Goal: Check status: Check status

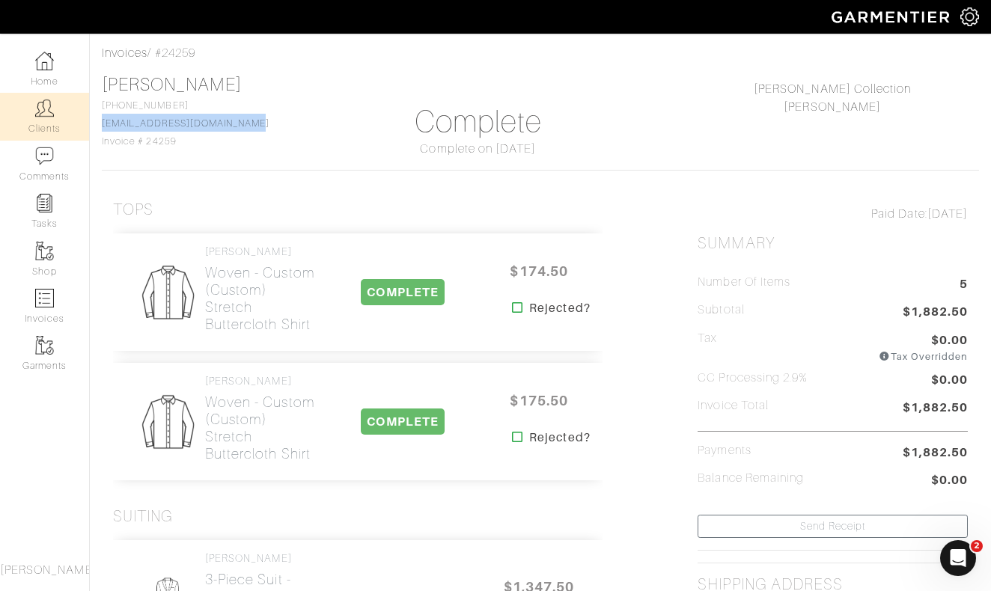
scroll to position [64, 0]
click at [43, 118] on link "Clients" at bounding box center [44, 116] width 89 height 47
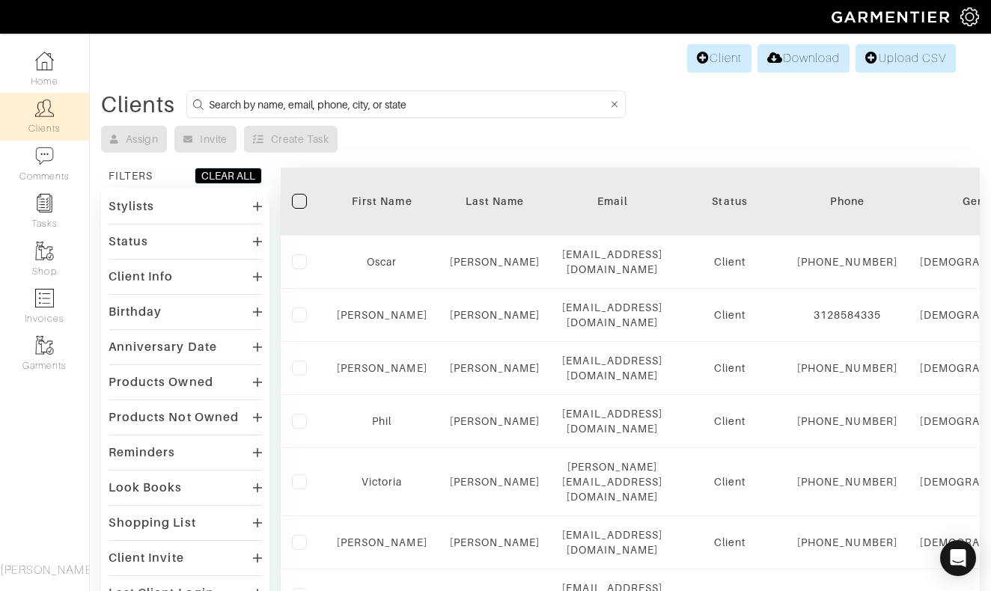
click at [403, 100] on input at bounding box center [408, 104] width 399 height 19
type input "ian"
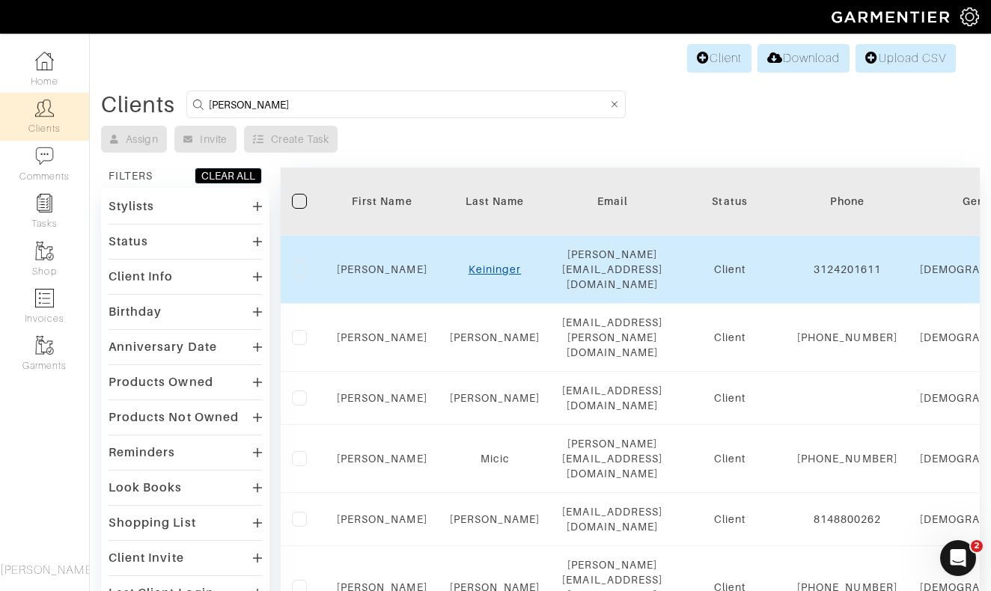
click at [500, 263] on link "Keininger" at bounding box center [495, 269] width 52 height 12
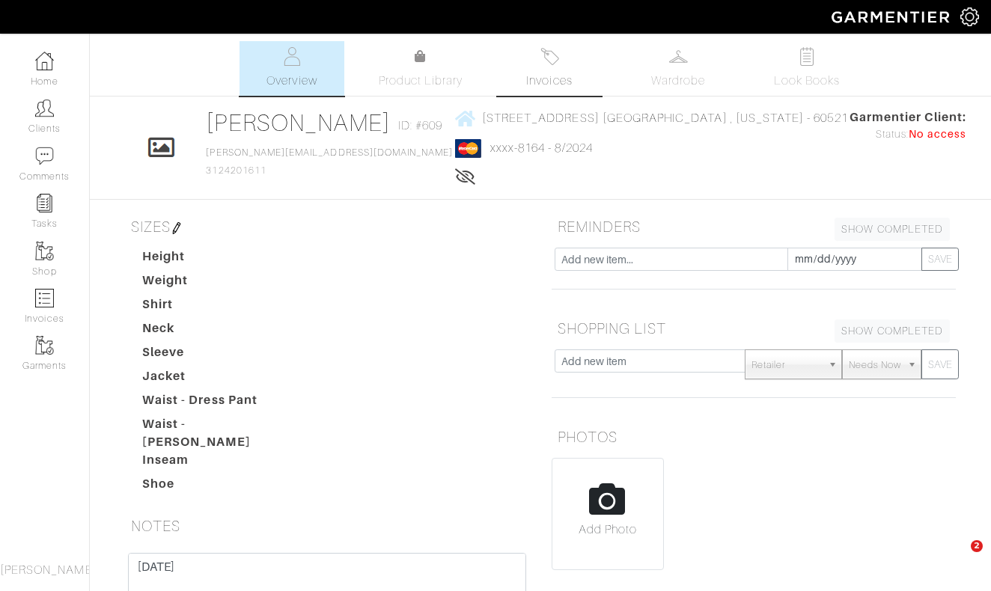
click at [552, 76] on span "Invoices" at bounding box center [549, 81] width 46 height 18
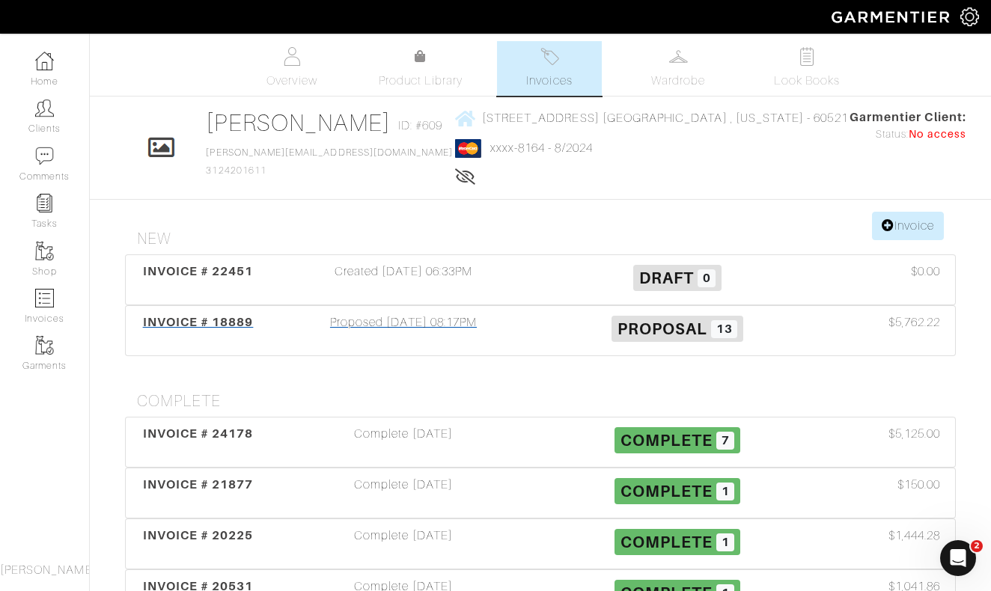
click at [386, 326] on div "Proposed [DATE] 08:17PM" at bounding box center [403, 331] width 274 height 34
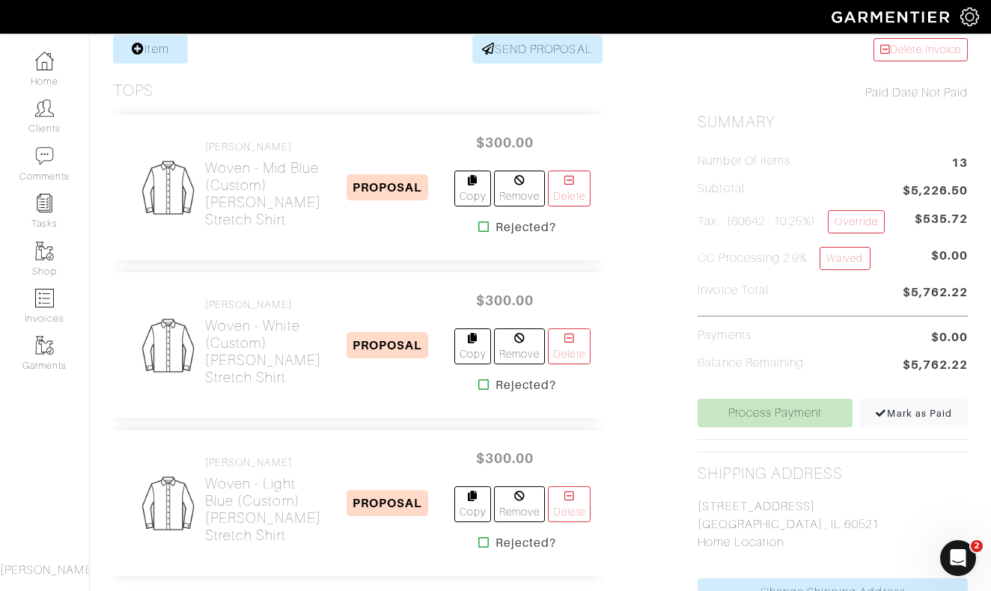
scroll to position [214, 0]
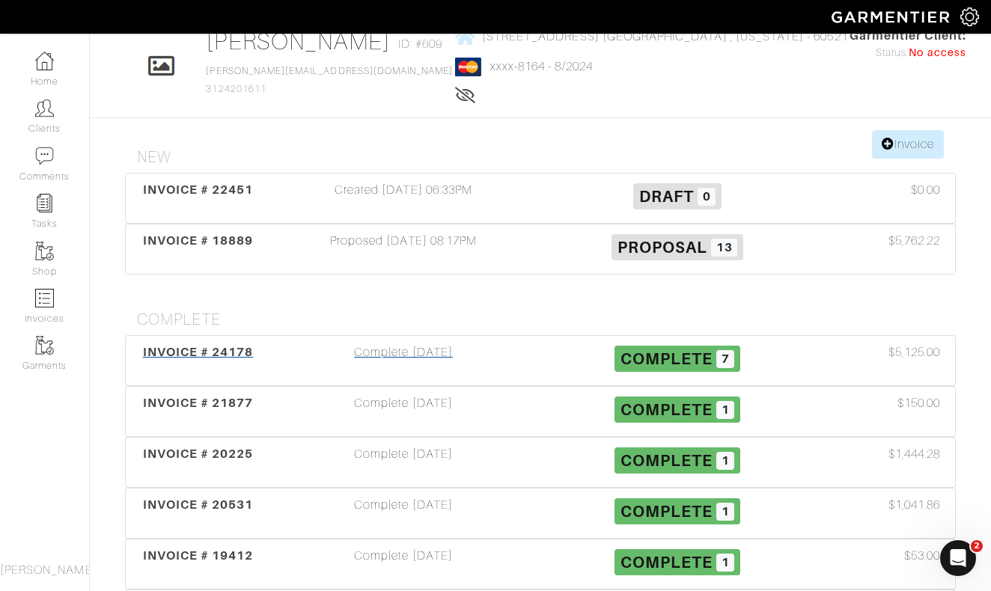
click at [389, 353] on div "Complete [DATE]" at bounding box center [403, 361] width 274 height 34
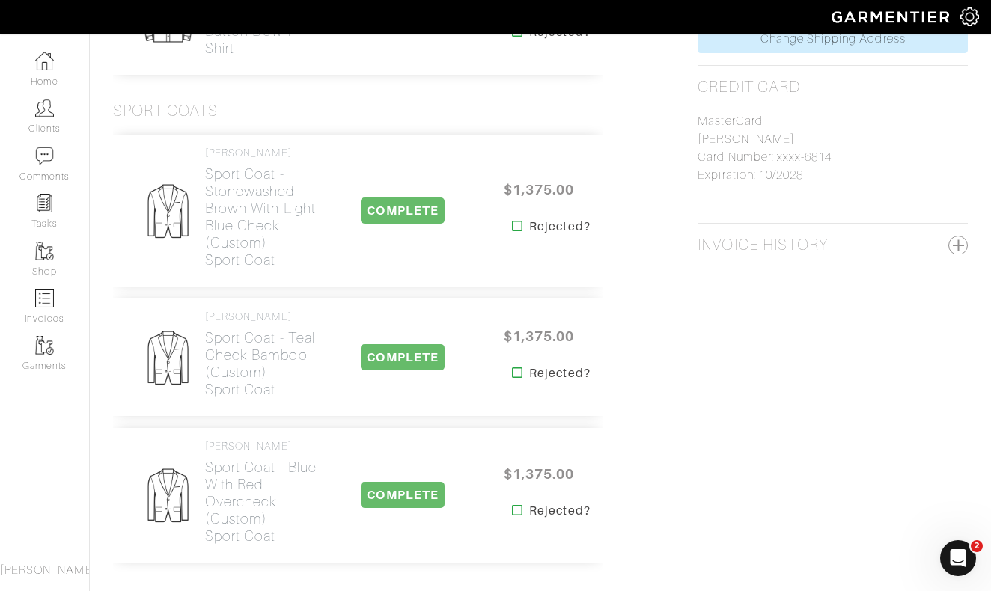
scroll to position [713, 0]
